Goal: Browse casually

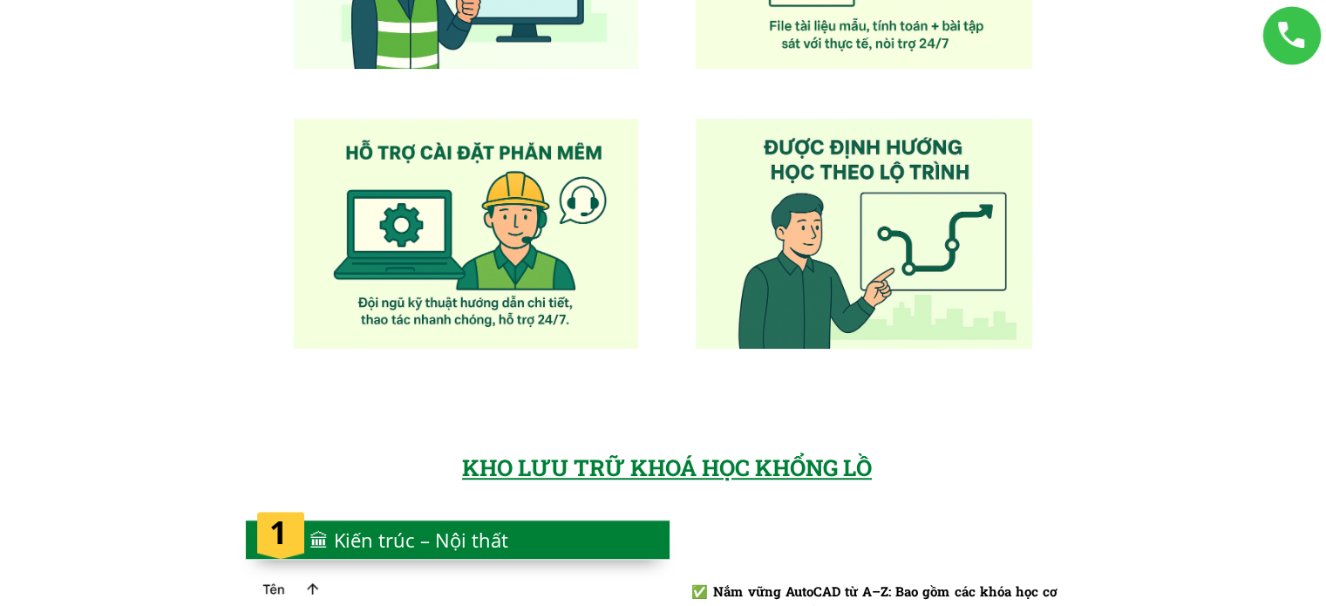
scroll to position [1570, 0]
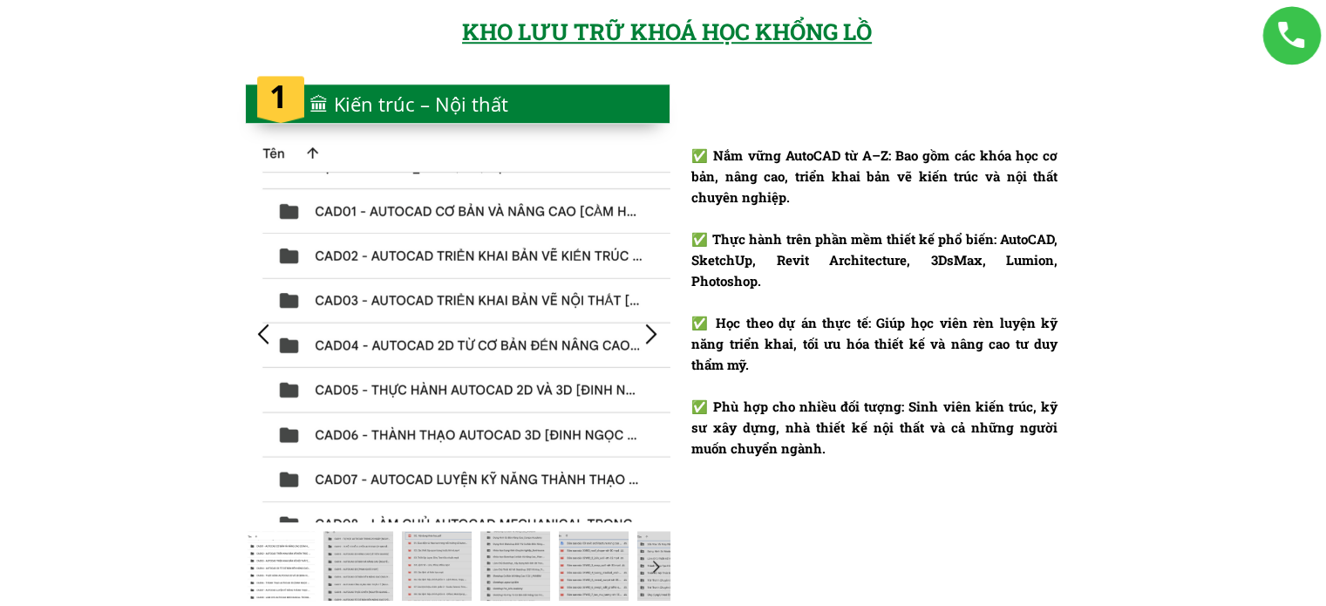
click at [644, 327] on div at bounding box center [651, 333] width 29 height 29
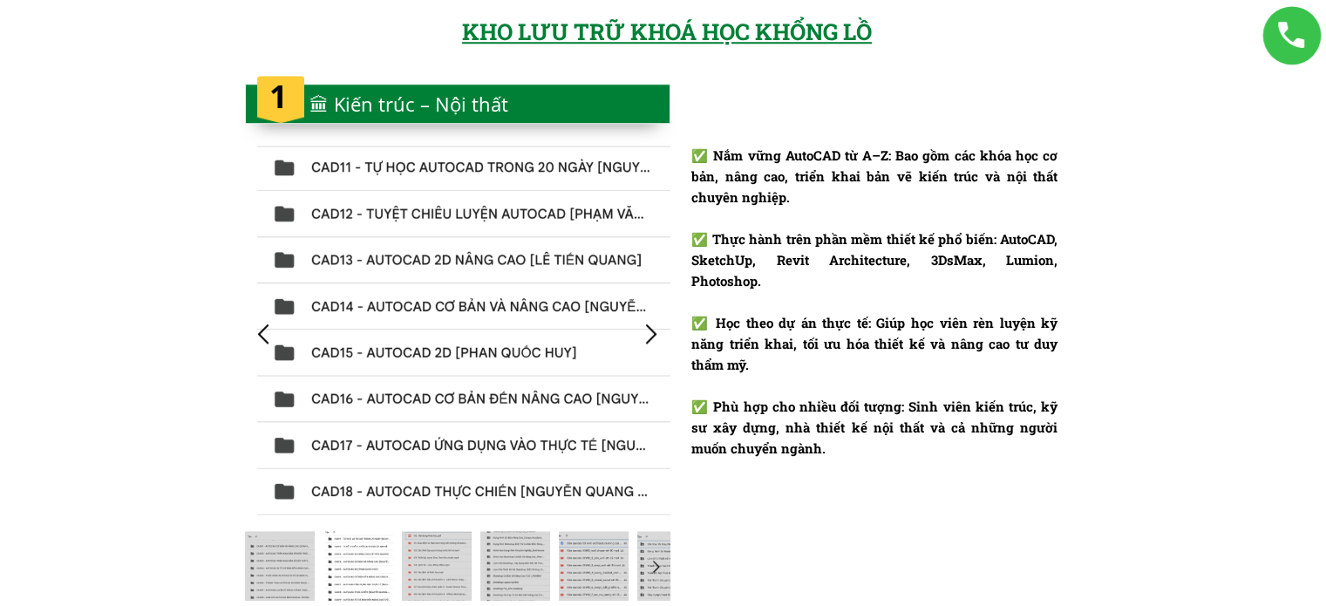
click at [646, 327] on div at bounding box center [651, 333] width 29 height 29
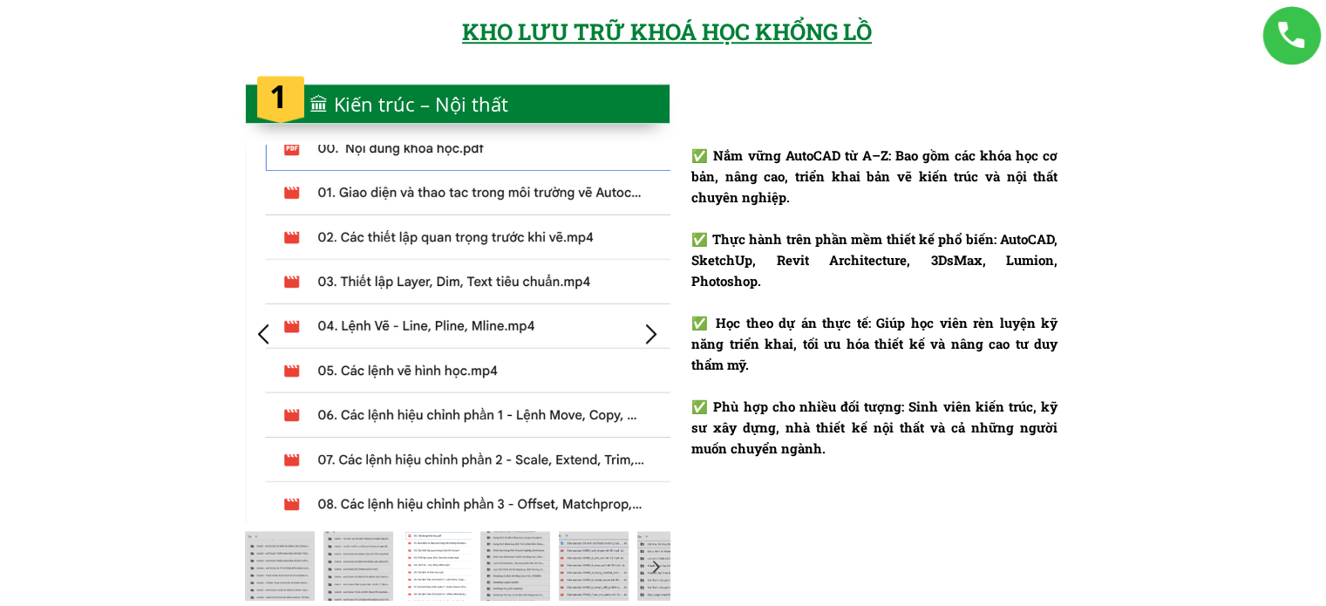
click at [646, 327] on div at bounding box center [651, 333] width 29 height 29
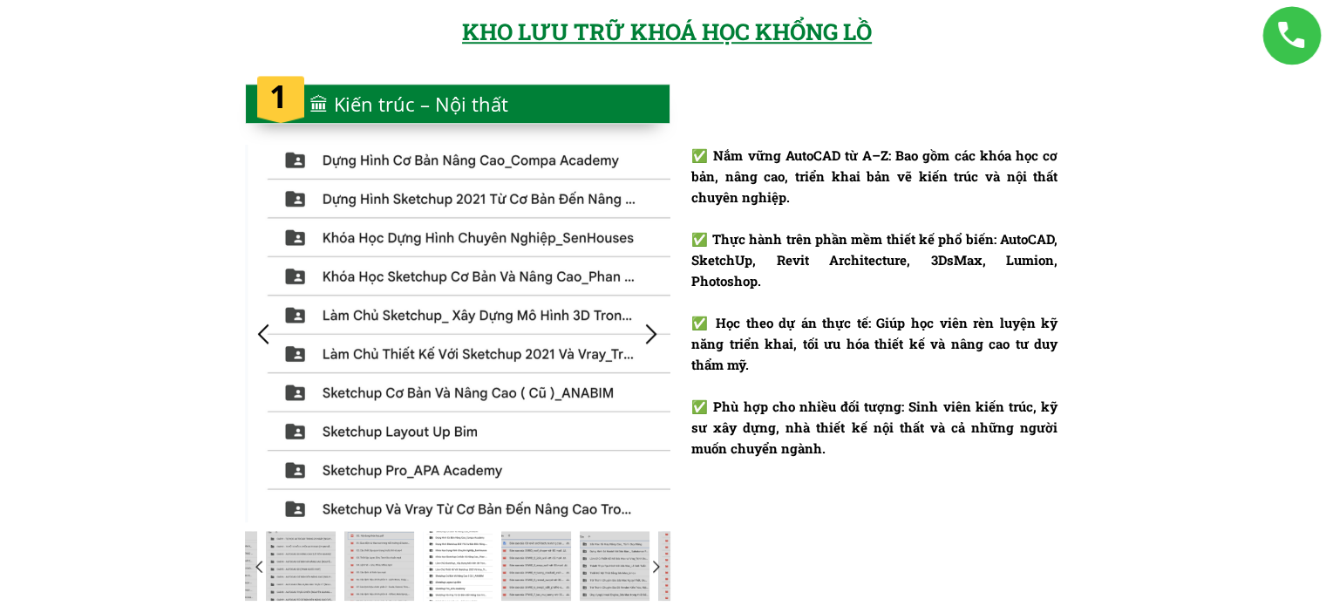
click at [646, 327] on div at bounding box center [651, 333] width 29 height 29
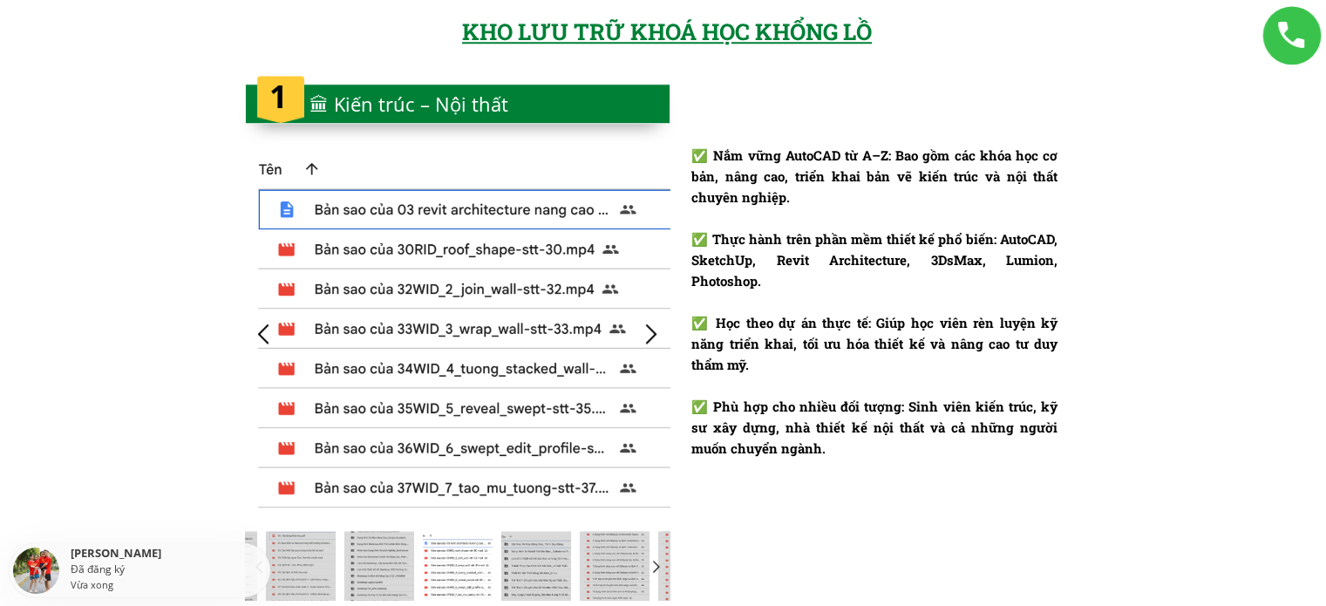
click at [646, 327] on div at bounding box center [651, 333] width 29 height 29
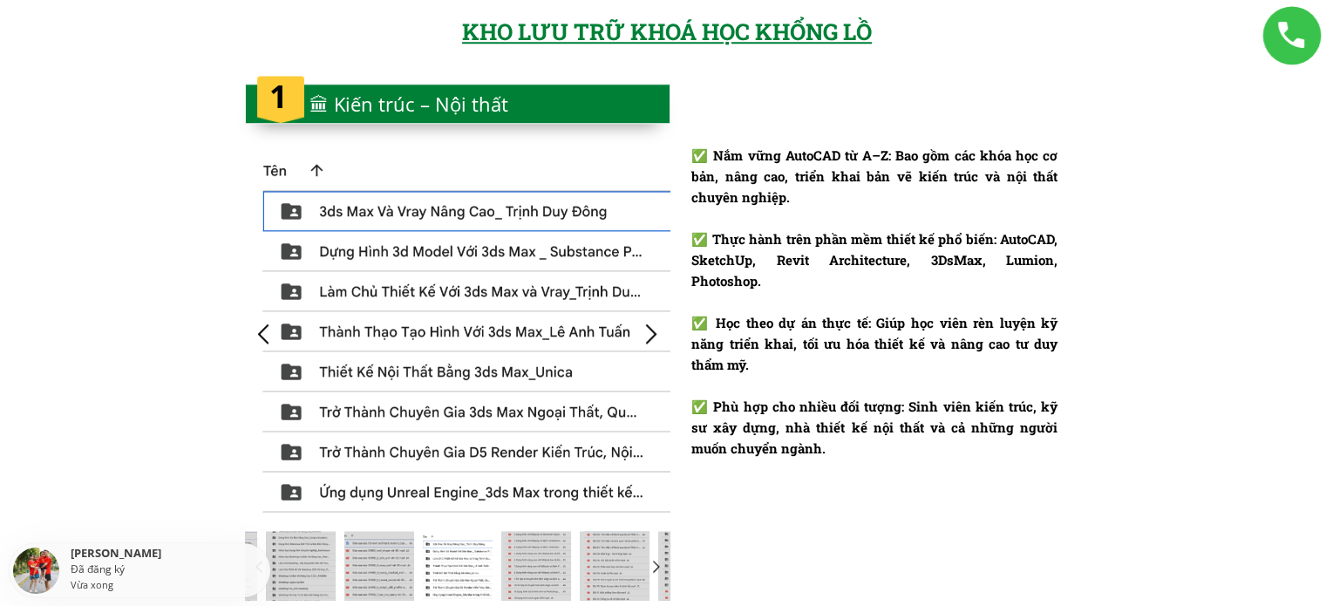
click at [646, 327] on div at bounding box center [651, 333] width 29 height 29
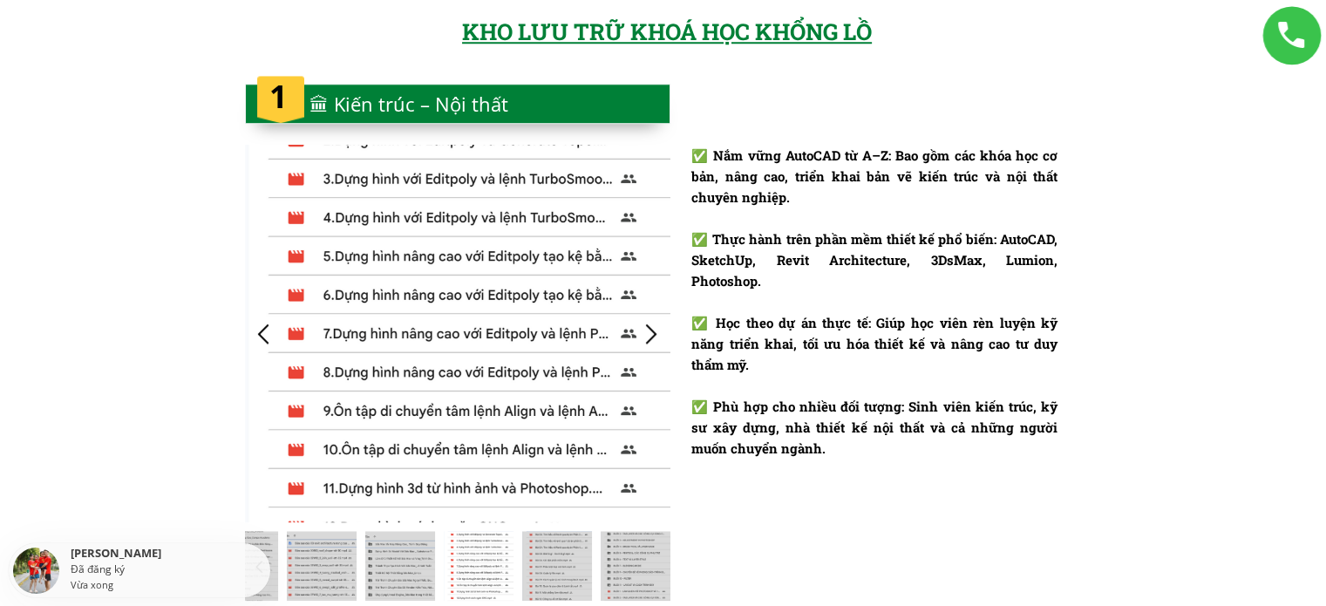
click at [646, 327] on div at bounding box center [651, 333] width 29 height 29
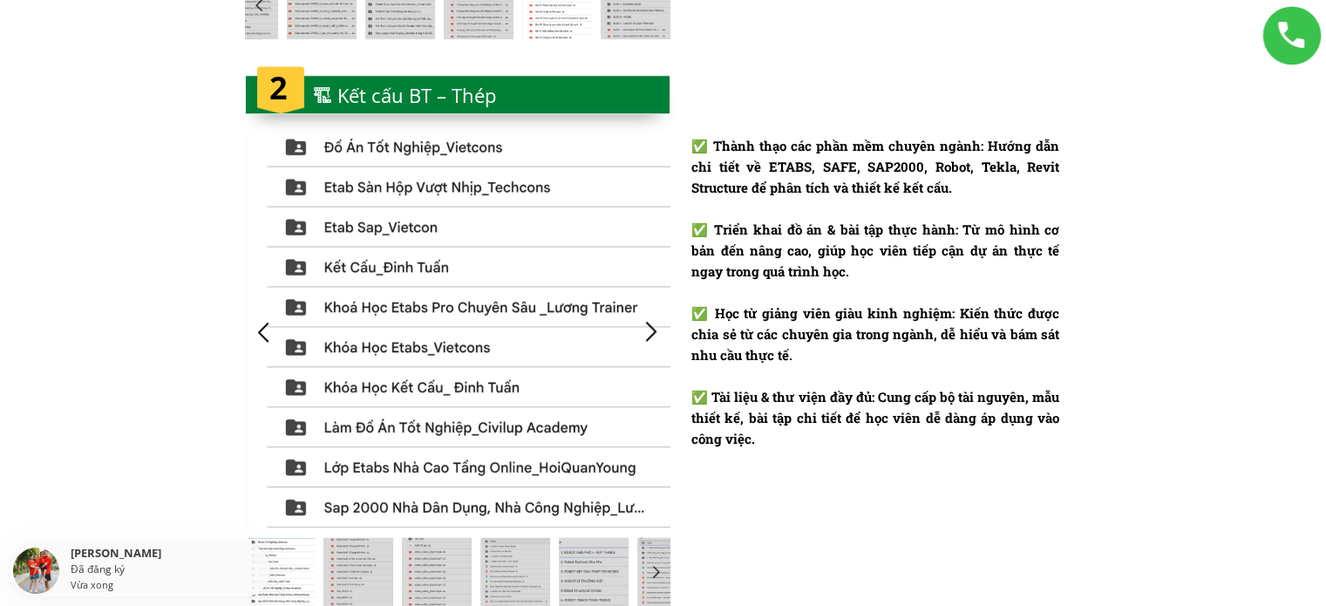
scroll to position [2267, 0]
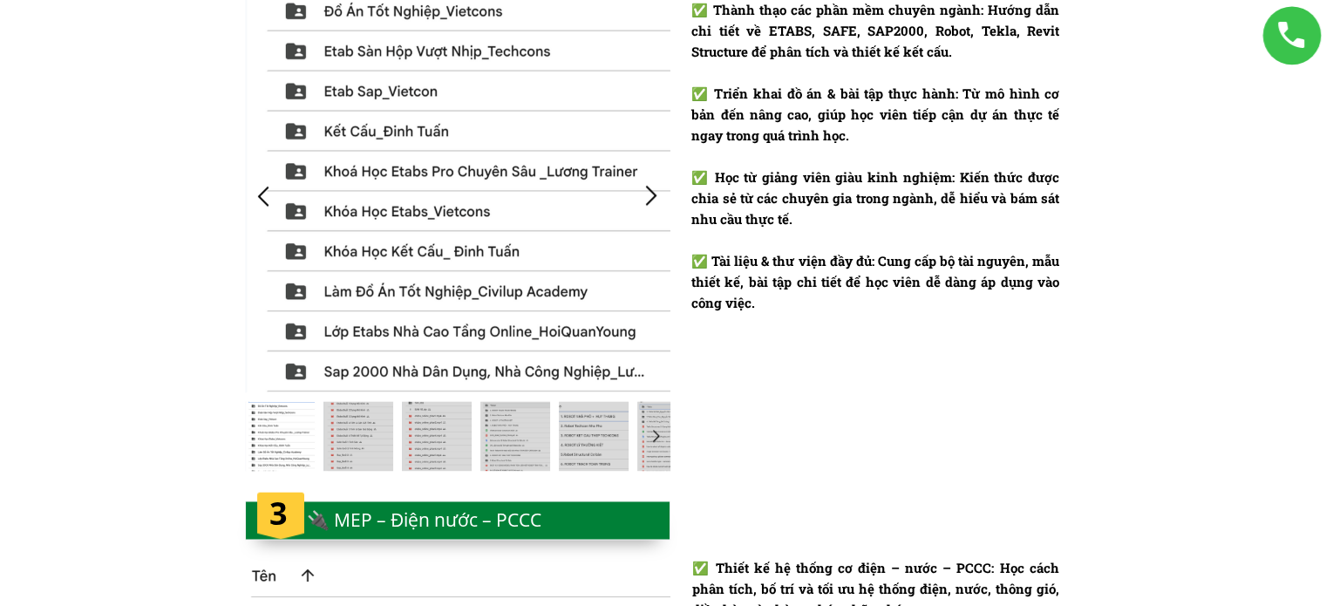
click at [652, 214] on div at bounding box center [458, 195] width 426 height 393
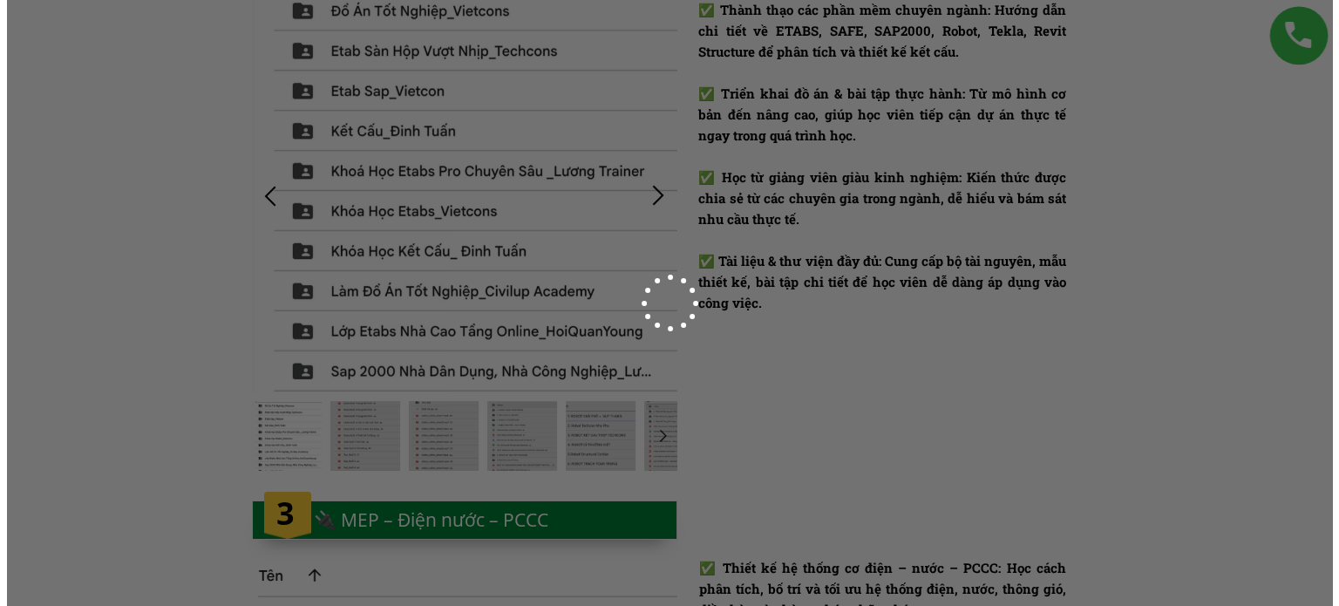
scroll to position [0, 0]
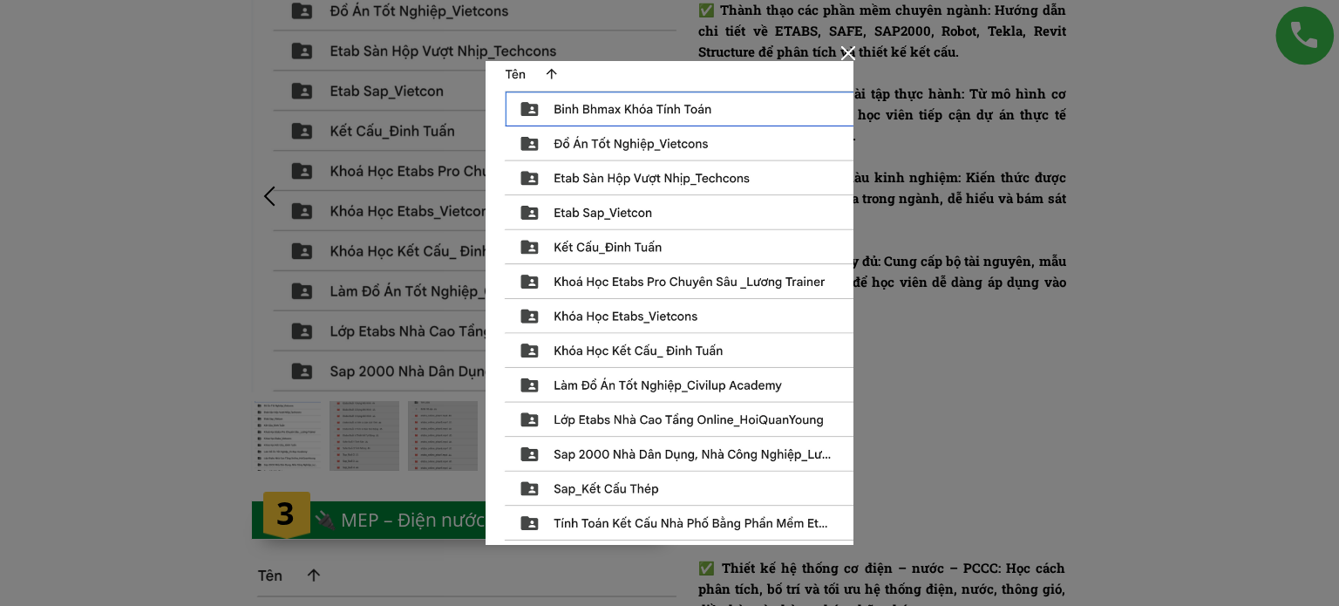
click at [945, 186] on div at bounding box center [669, 303] width 1339 height 606
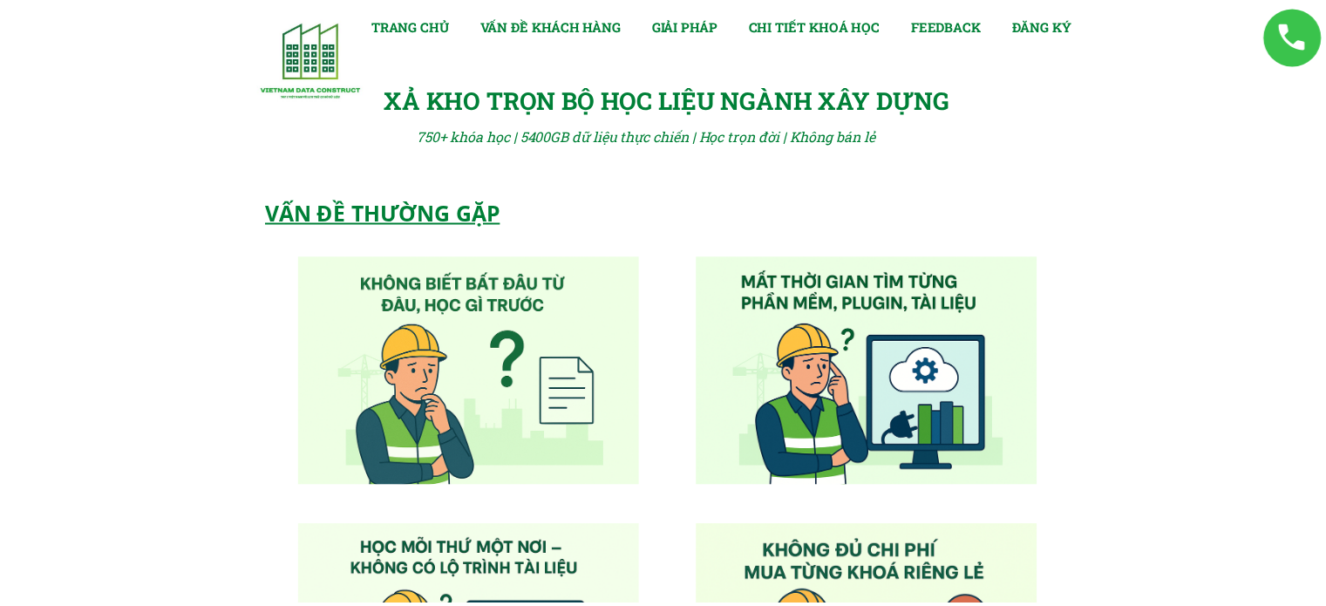
scroll to position [2267, 0]
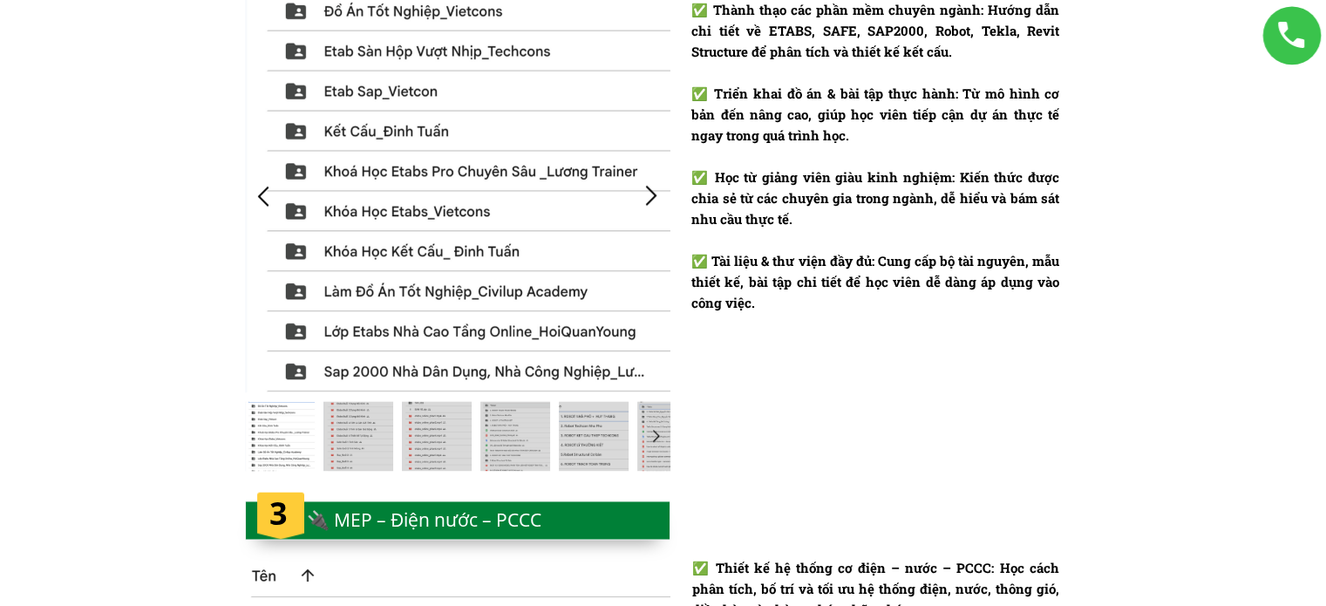
click at [657, 198] on div at bounding box center [651, 195] width 29 height 29
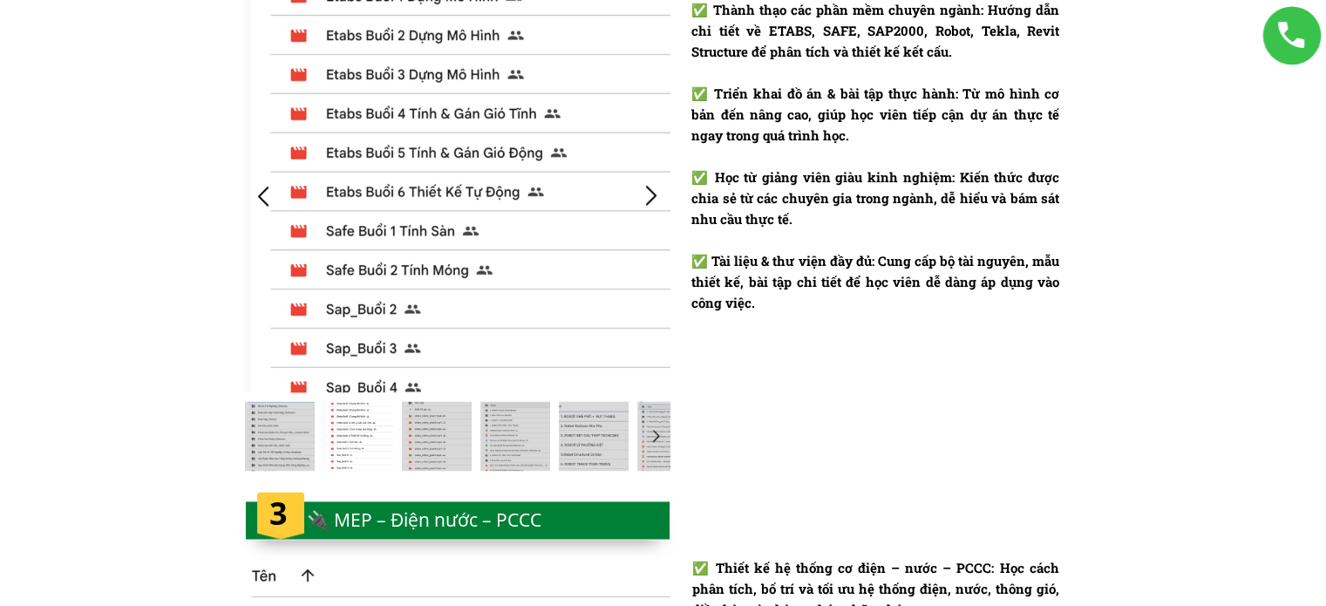
click at [657, 198] on div at bounding box center [651, 195] width 29 height 29
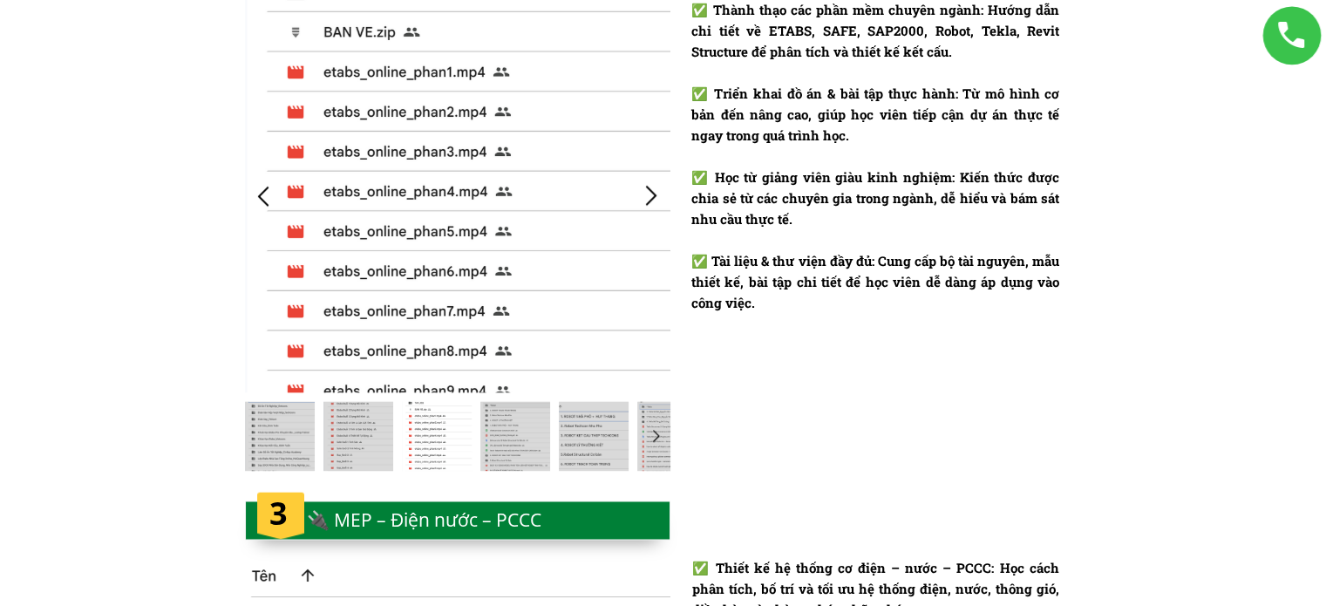
click at [657, 198] on div at bounding box center [651, 195] width 29 height 29
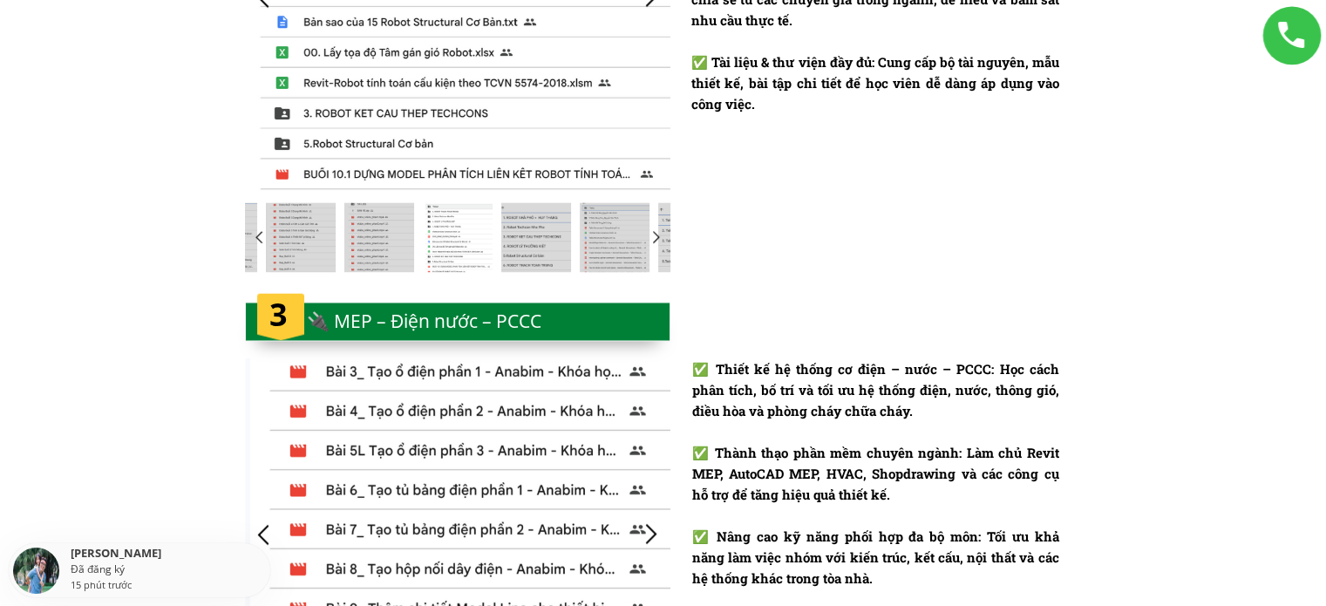
scroll to position [2703, 0]
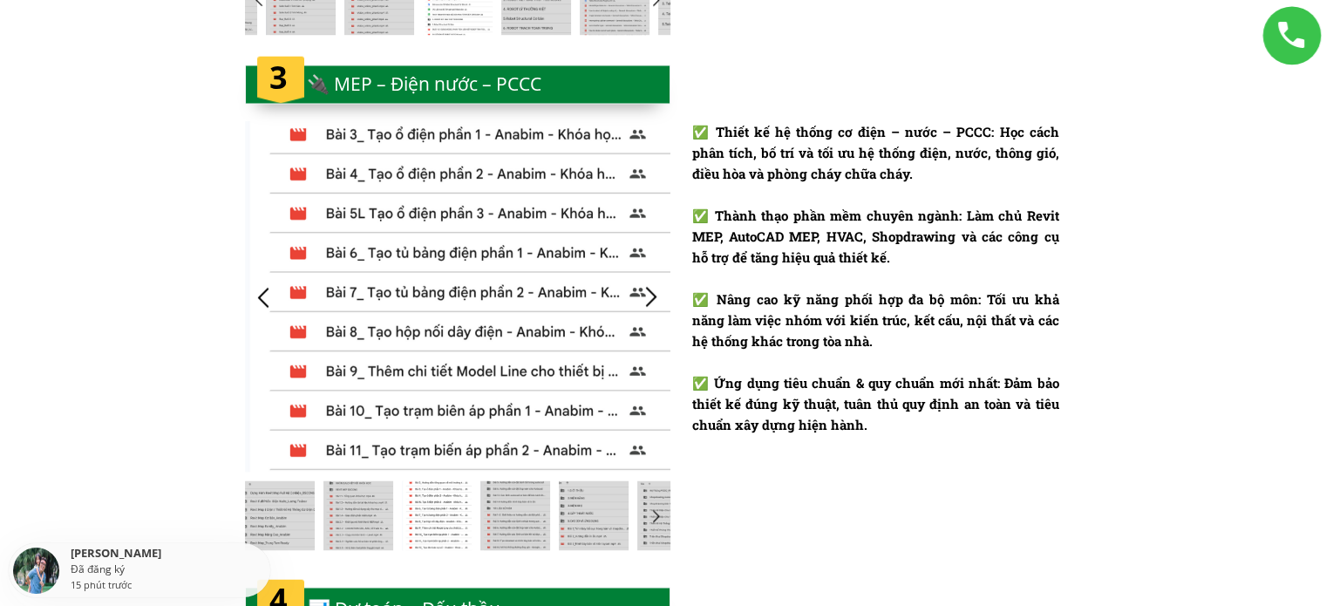
click at [664, 290] on div at bounding box center [651, 297] width 29 height 29
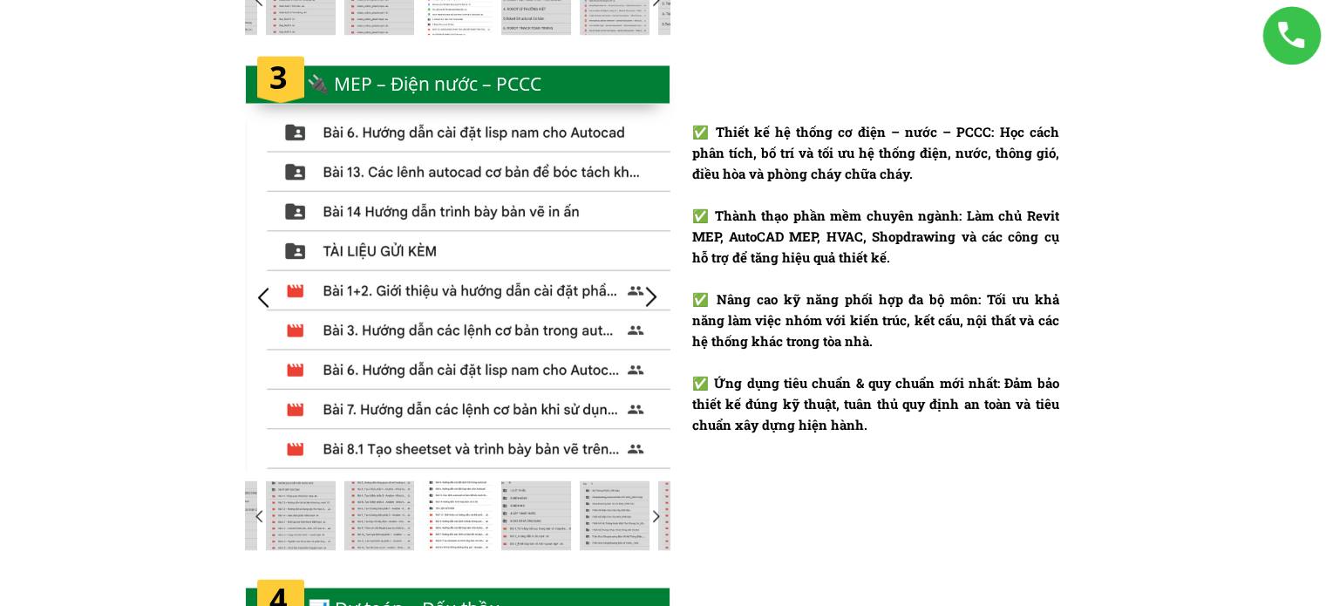
click at [664, 290] on div at bounding box center [651, 297] width 29 height 29
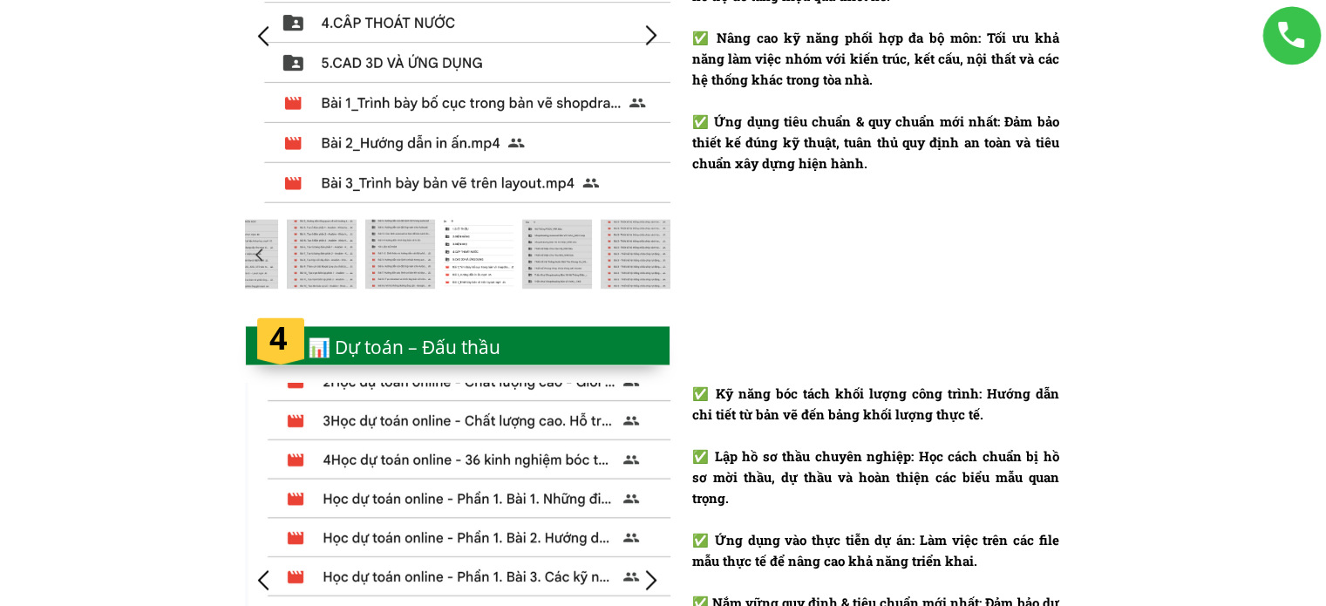
scroll to position [3226, 0]
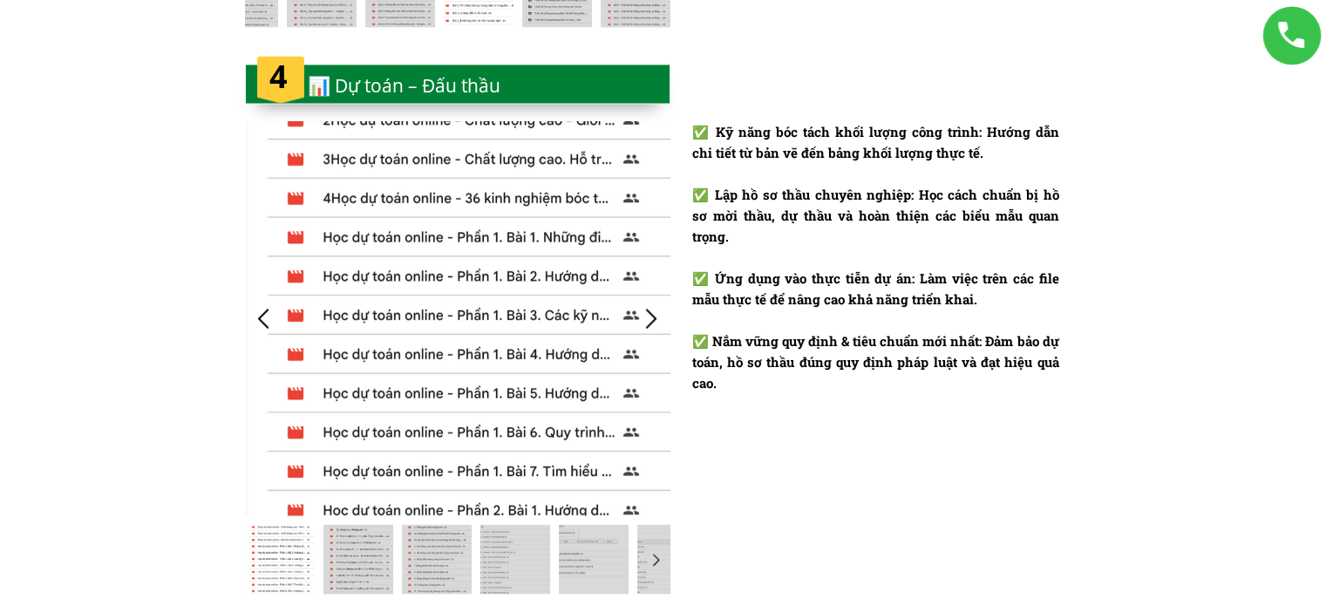
click at [664, 310] on div at bounding box center [651, 317] width 29 height 29
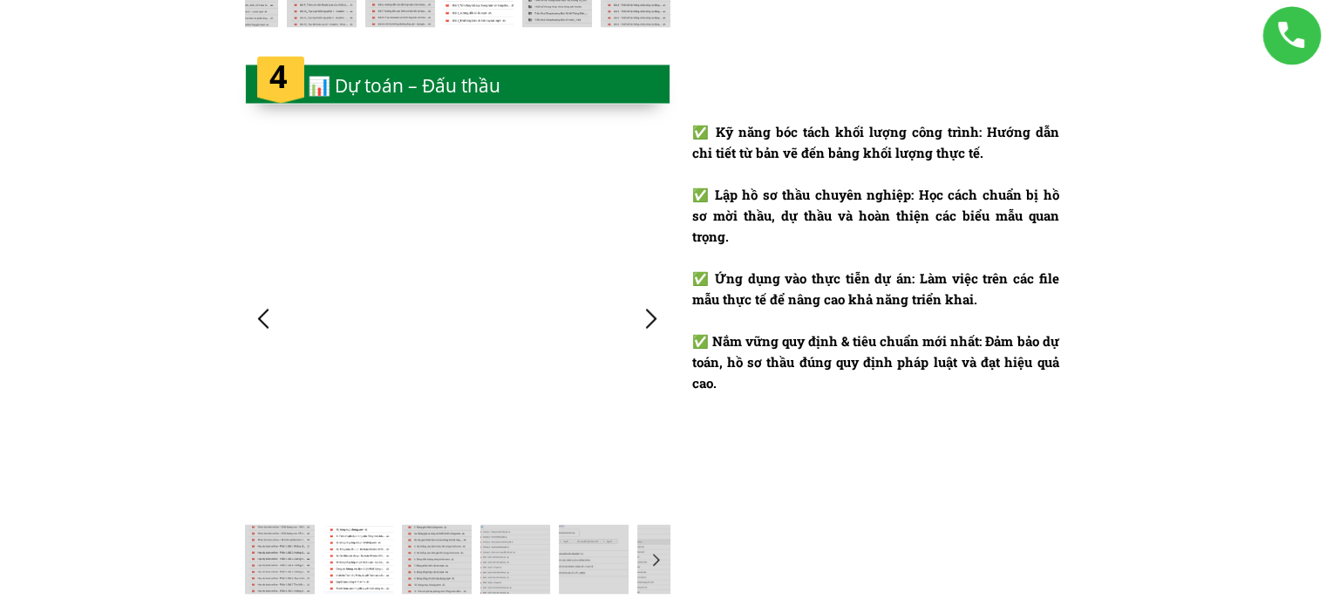
click at [664, 310] on div at bounding box center [651, 317] width 29 height 29
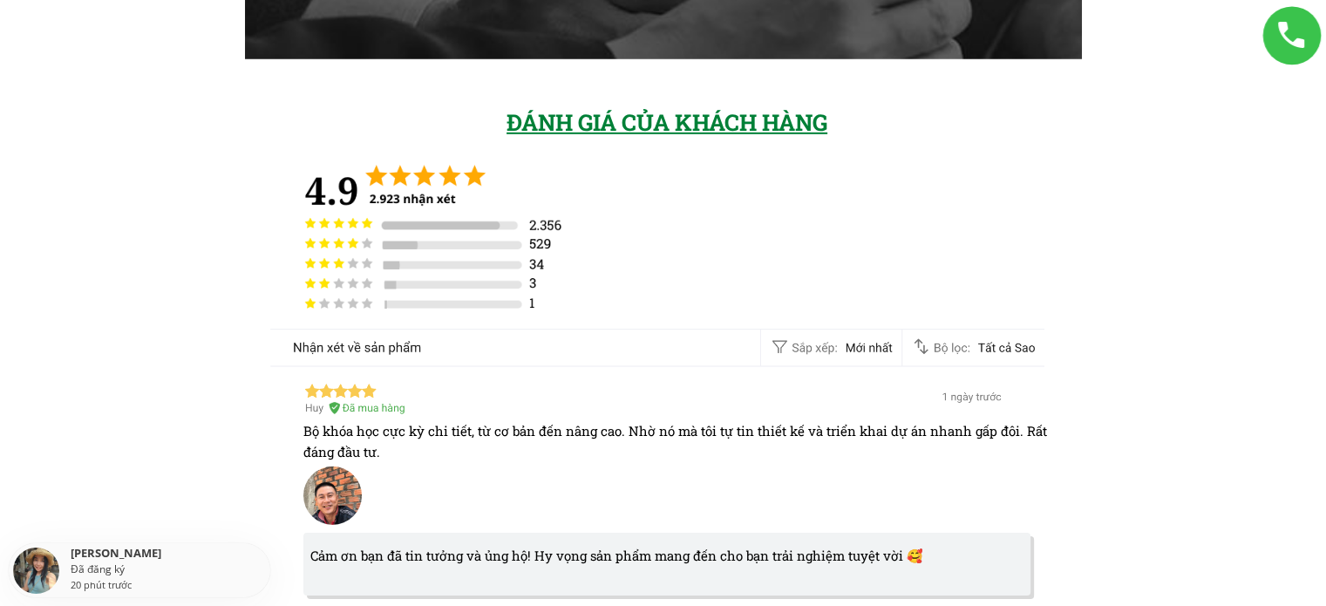
scroll to position [5668, 0]
